Goal: Task Accomplishment & Management: Manage account settings

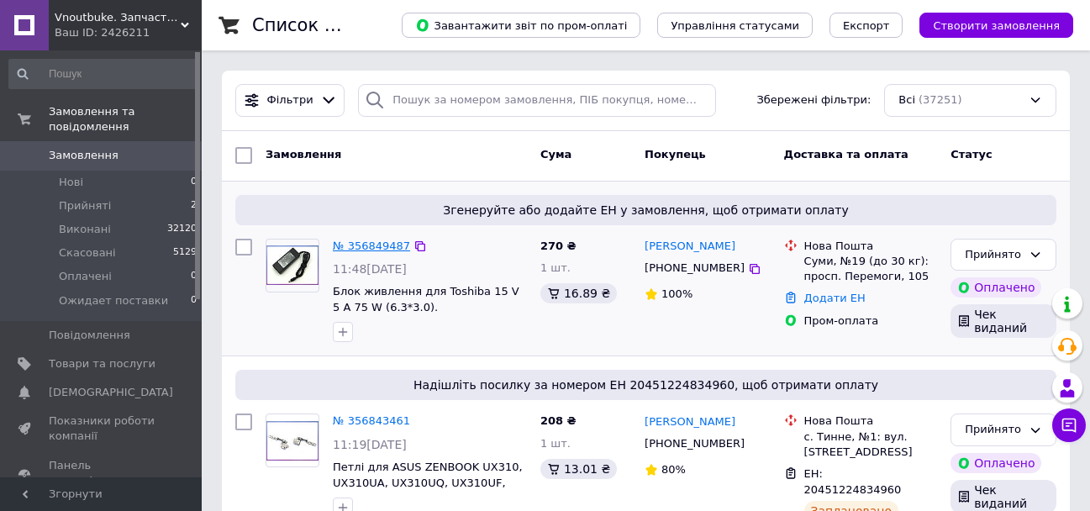
click at [352, 244] on link "№ 356849487" at bounding box center [371, 245] width 77 height 13
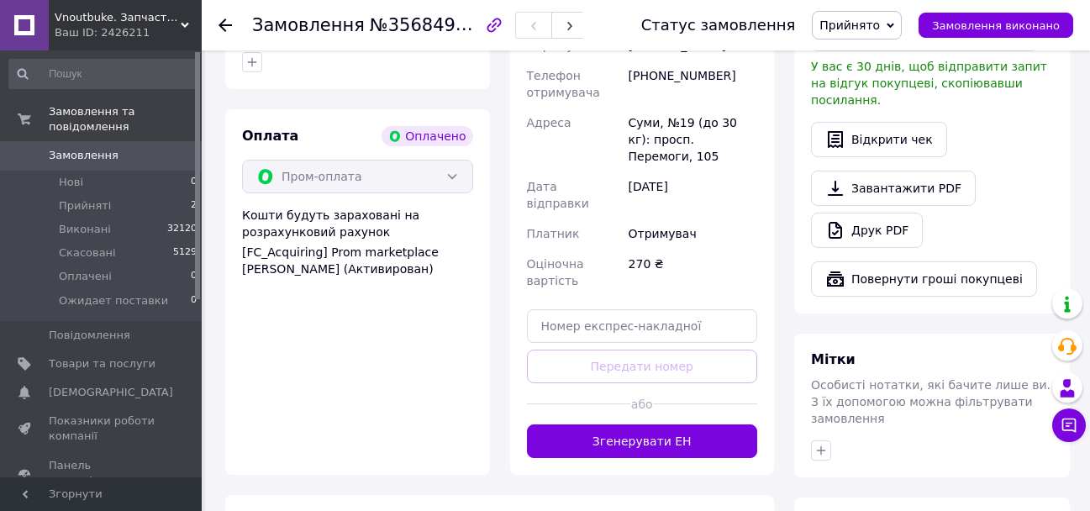
scroll to position [672, 0]
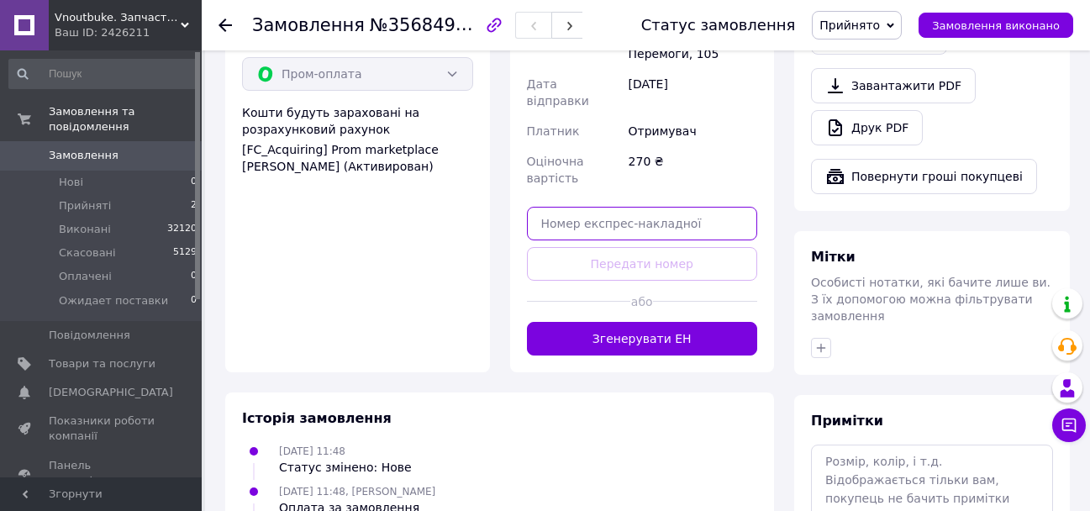
click at [597, 207] on input "text" at bounding box center [642, 224] width 231 height 34
paste input "20451225012533"
type input "20451225012533"
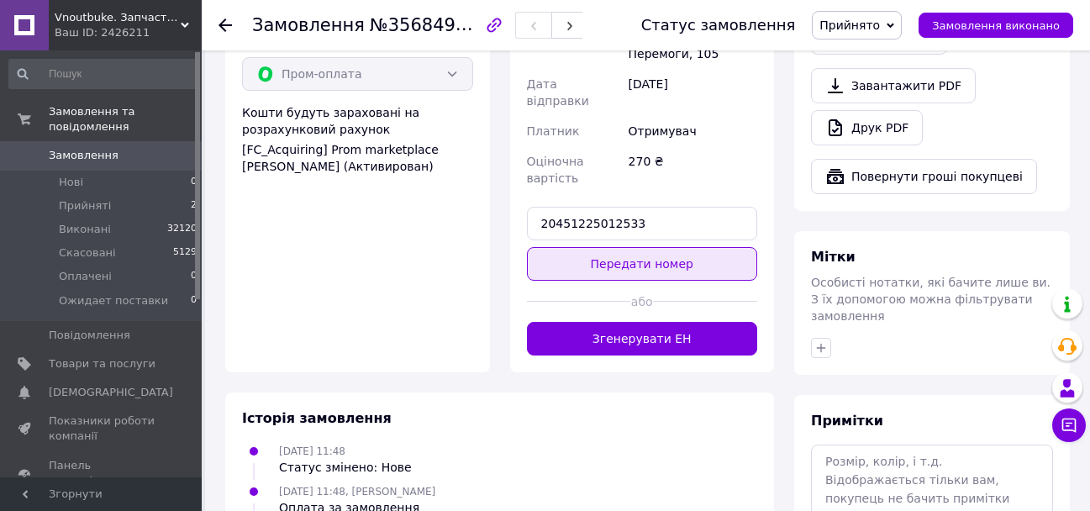
click at [608, 247] on button "Передати номер" at bounding box center [642, 264] width 231 height 34
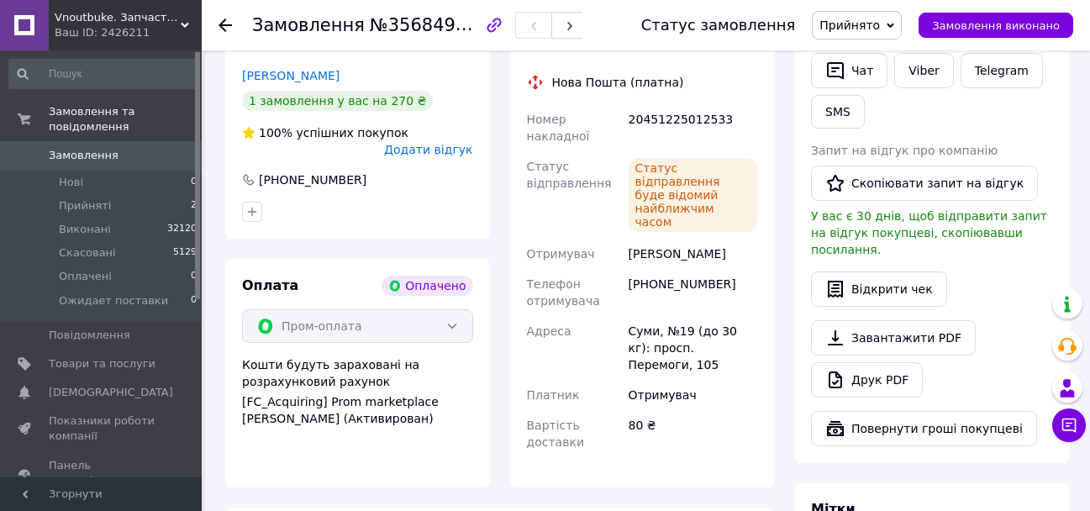
scroll to position [168, 0]
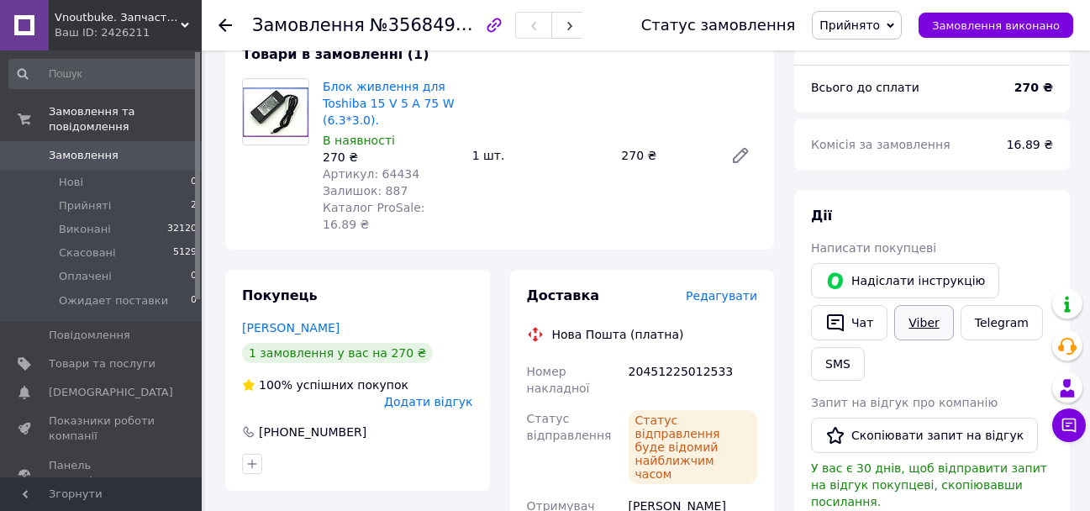
click at [924, 330] on link "Viber" at bounding box center [923, 322] width 59 height 35
click at [847, 323] on button "Чат" at bounding box center [849, 322] width 76 height 35
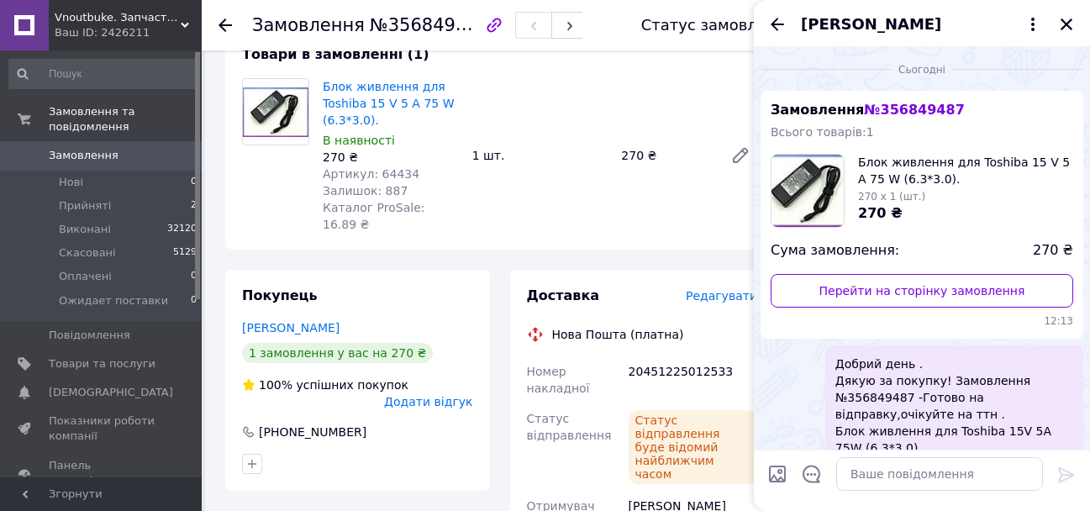
scroll to position [297, 0]
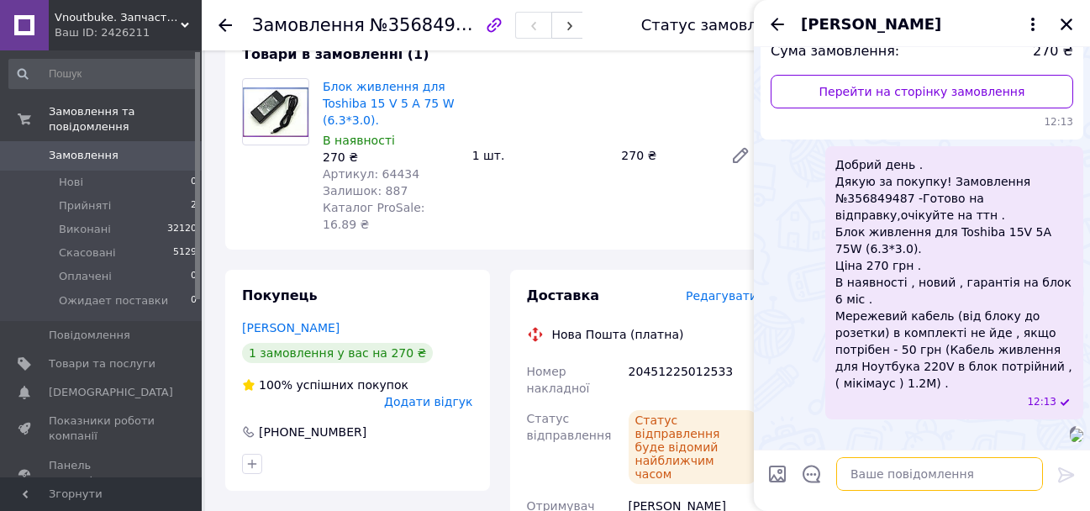
drag, startPoint x: 922, startPoint y: 475, endPoint x: 947, endPoint y: 439, distance: 43.4
click at [936, 459] on textarea at bounding box center [939, 474] width 207 height 34
paste textarea "20451225012533"
type textarea "20451225012533"
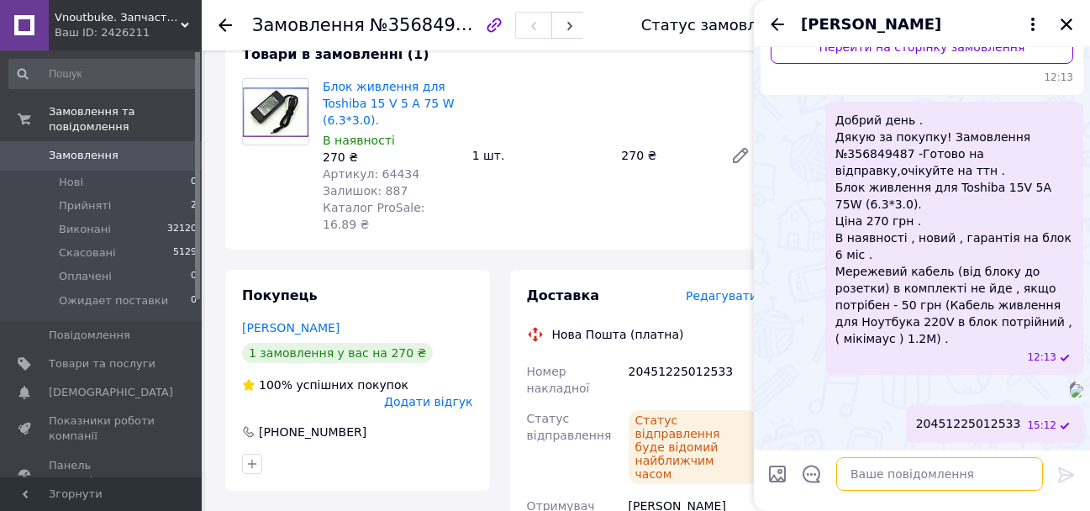
scroll to position [387, 0]
click at [1073, 27] on icon "Закрити" at bounding box center [1066, 24] width 15 height 15
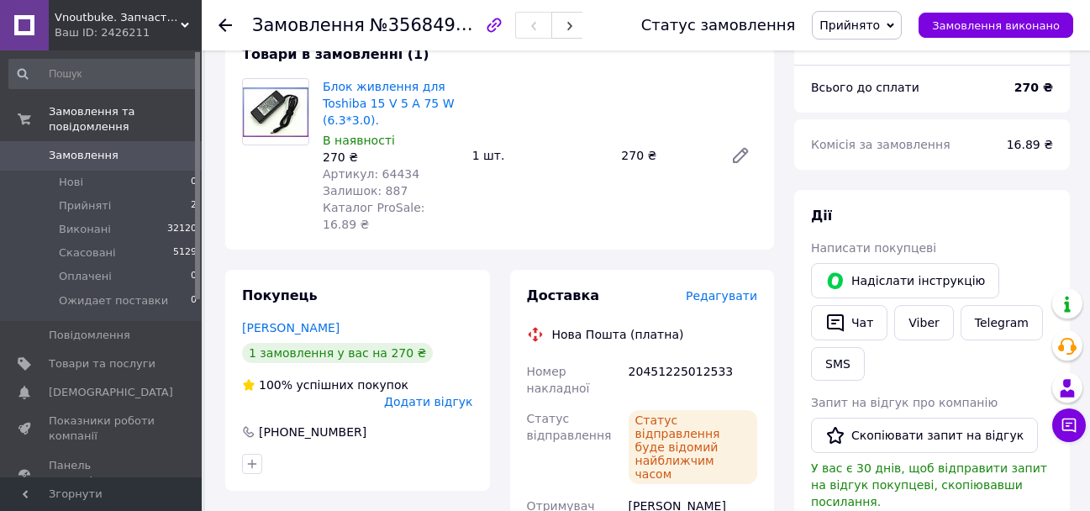
click at [1065, 23] on button "Замовлення виконано" at bounding box center [995, 25] width 155 height 25
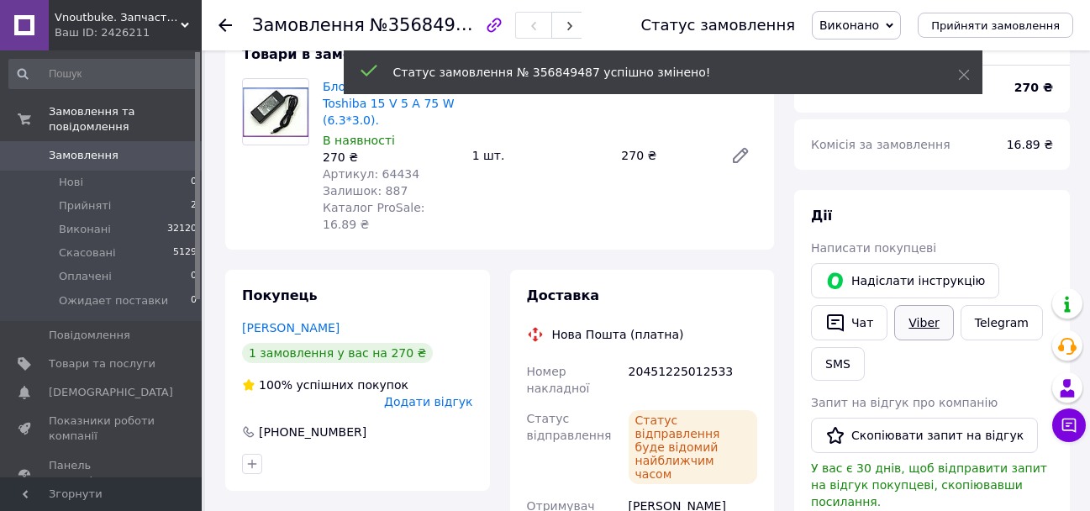
click at [906, 324] on link "Viber" at bounding box center [923, 322] width 59 height 35
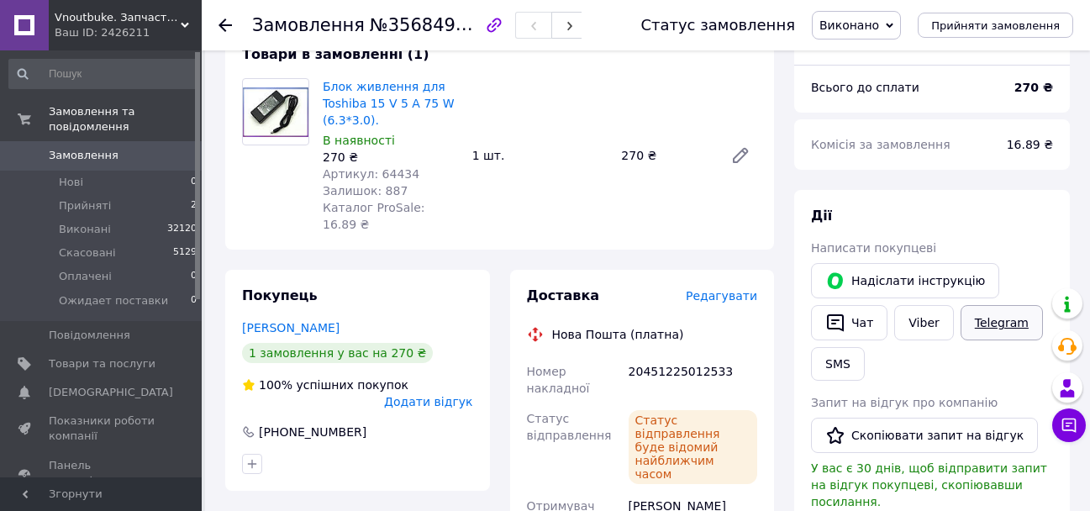
click at [986, 317] on link "Telegram" at bounding box center [1001, 322] width 82 height 35
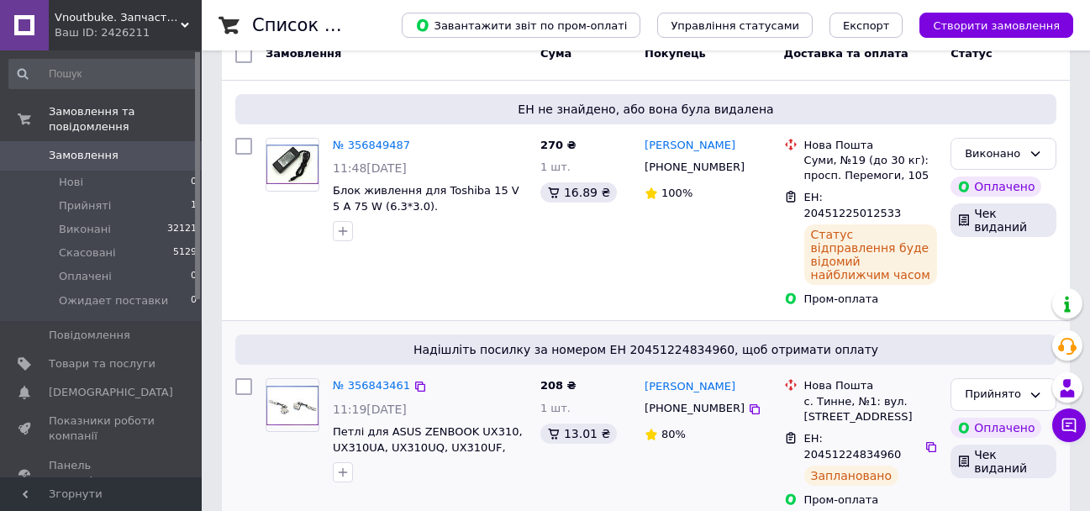
scroll to position [252, 0]
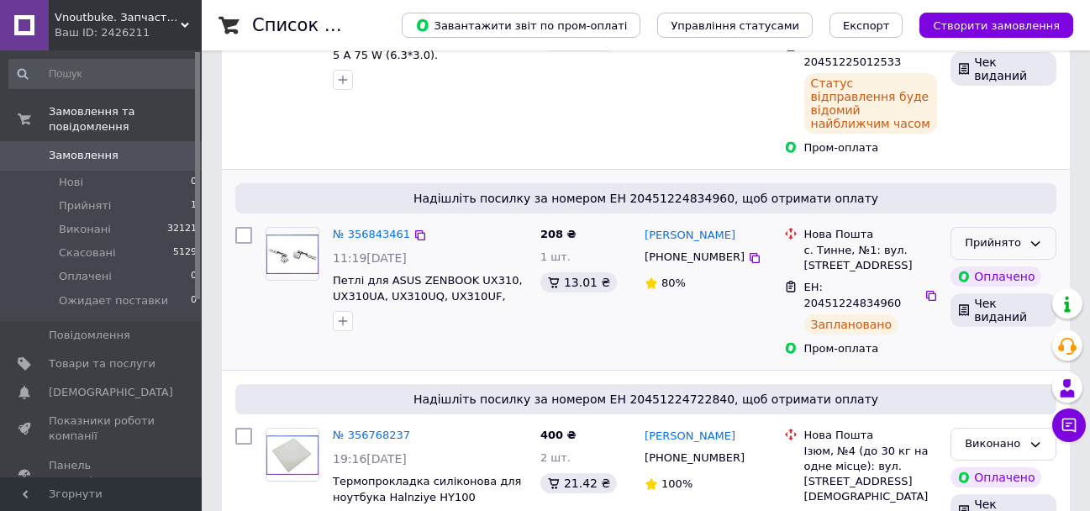
click at [988, 234] on div "Прийнято" at bounding box center [993, 243] width 57 height 18
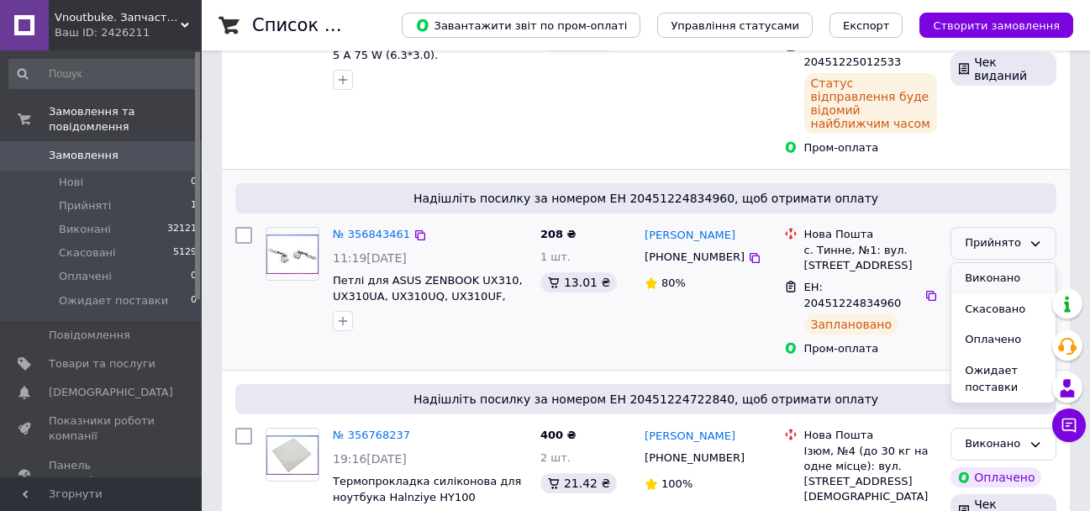
click at [997, 263] on li "Виконано" at bounding box center [1003, 278] width 104 height 31
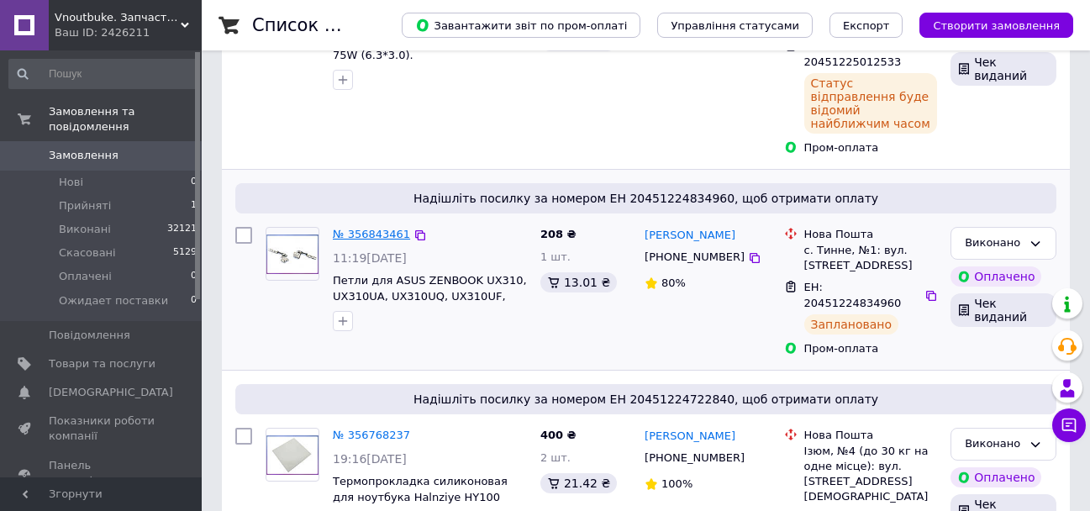
click at [347, 228] on link "№ 356843461" at bounding box center [371, 234] width 77 height 13
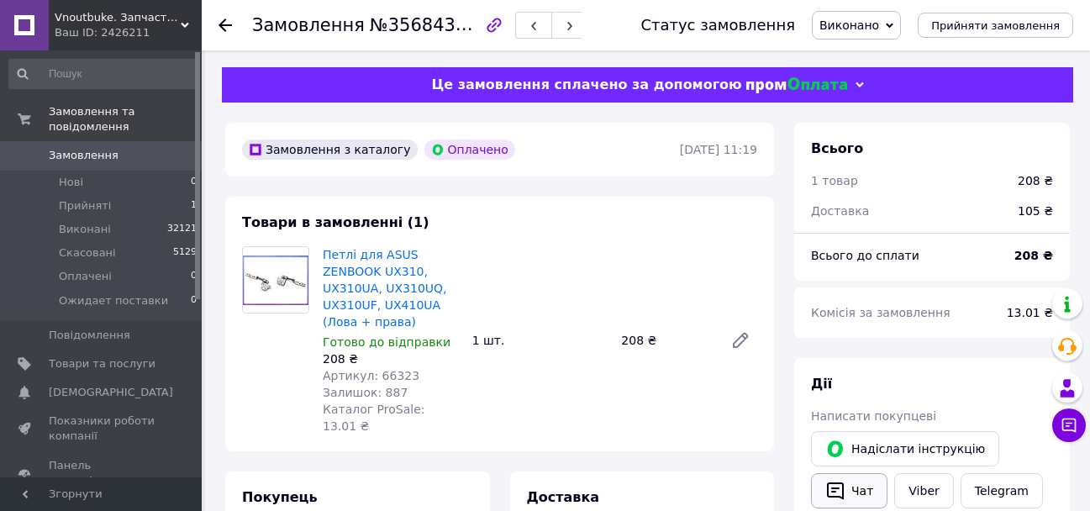
click at [866, 478] on button "Чат" at bounding box center [849, 490] width 76 height 35
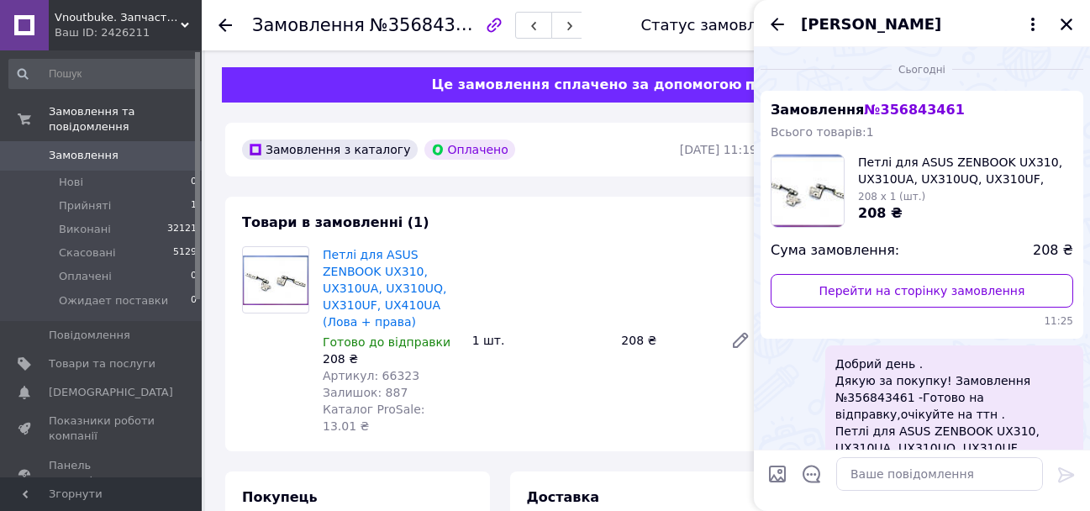
scroll to position [287, 0]
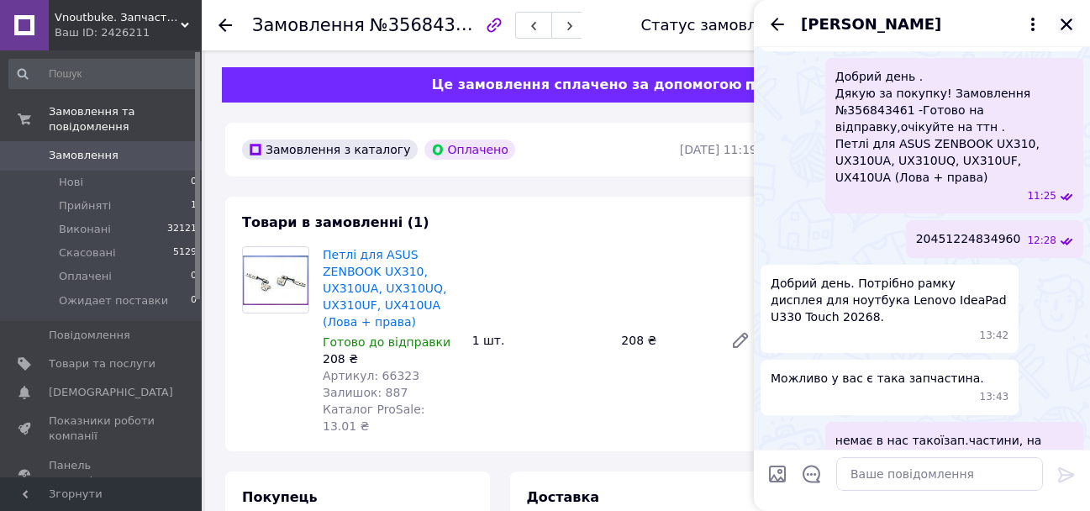
click at [1068, 24] on icon "Закрити" at bounding box center [1066, 24] width 12 height 12
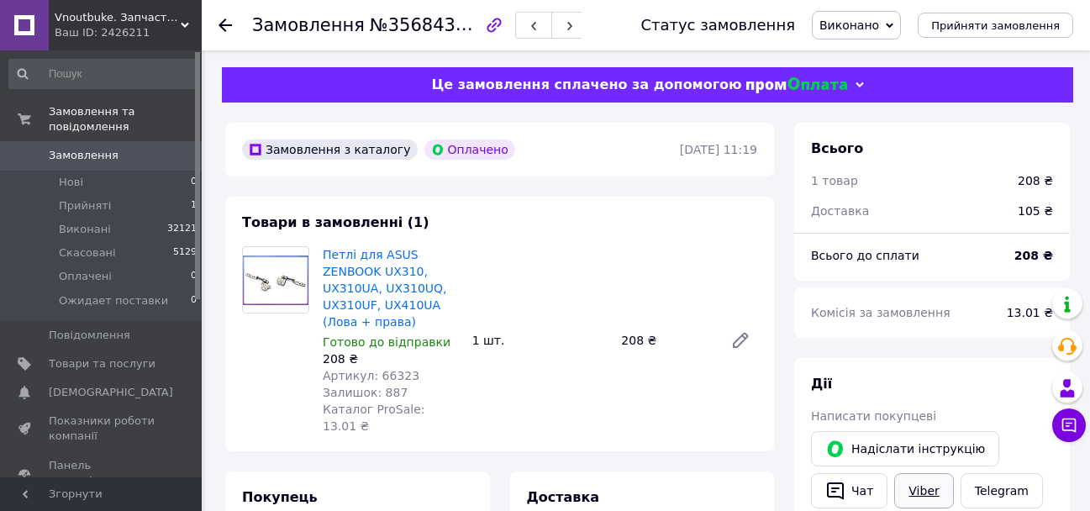
click at [923, 493] on link "Viber" at bounding box center [923, 490] width 59 height 35
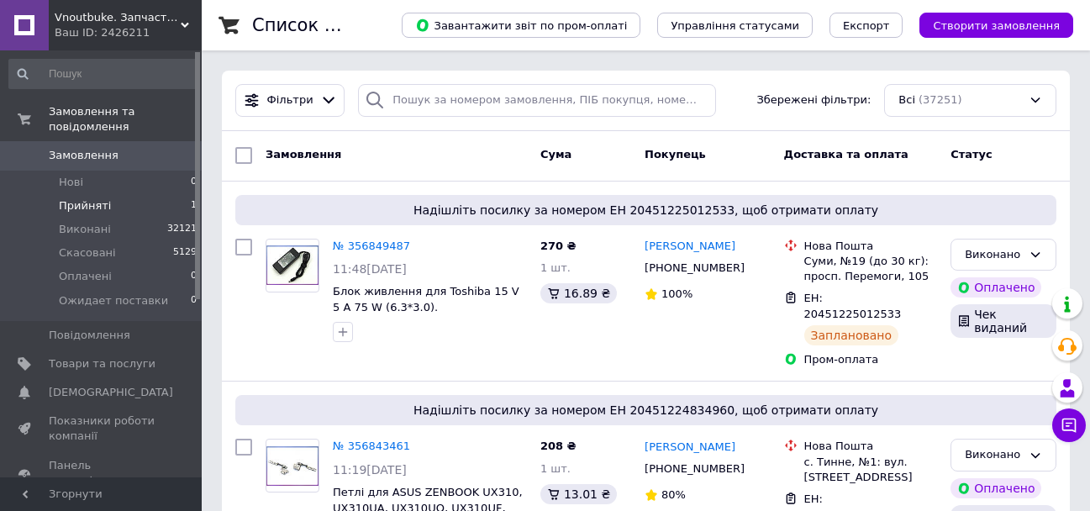
click at [104, 198] on span "Прийняті" at bounding box center [85, 205] width 52 height 15
